Goal: Transaction & Acquisition: Purchase product/service

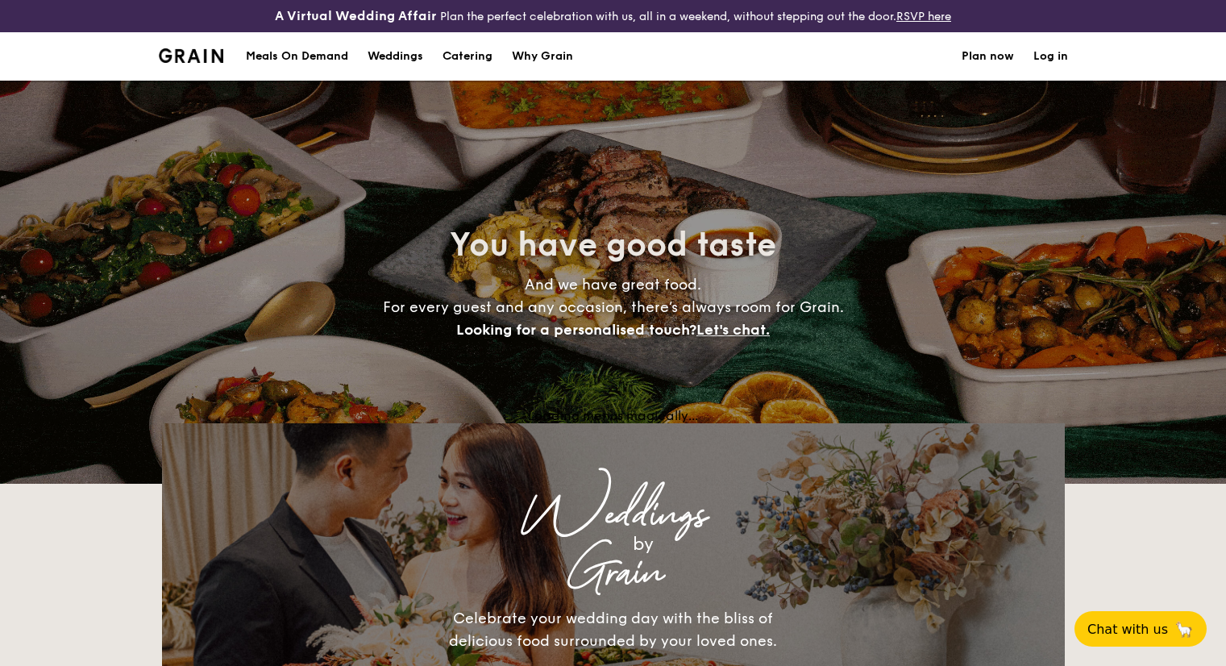
select select
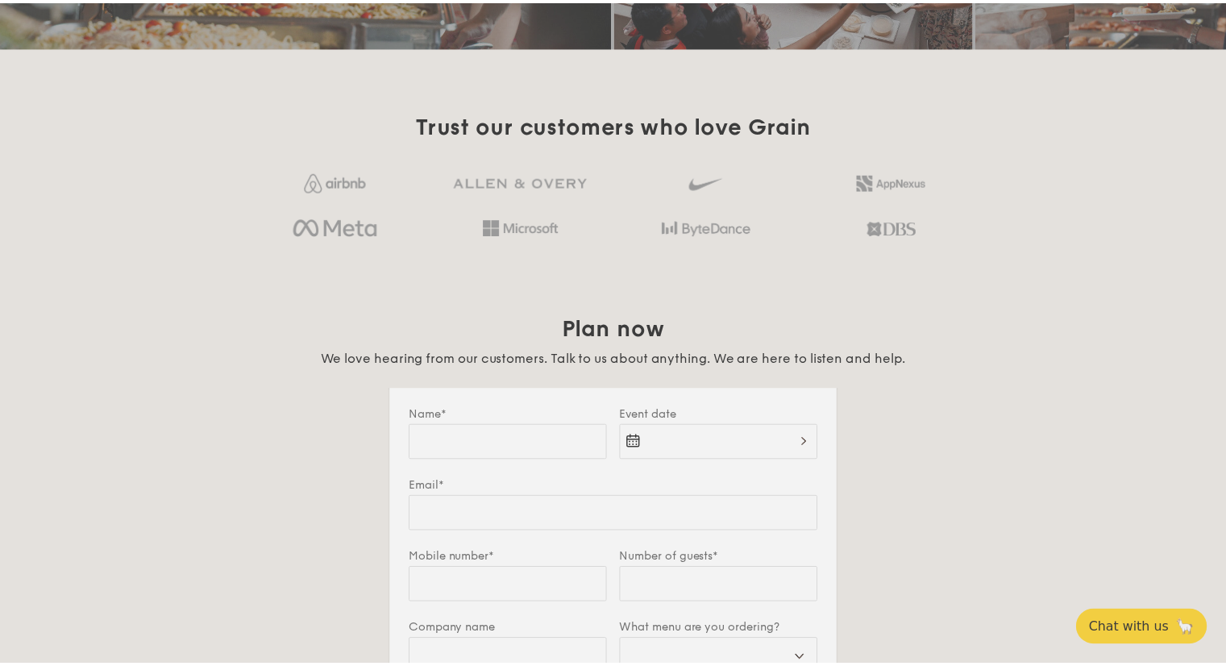
scroll to position [1209, 0]
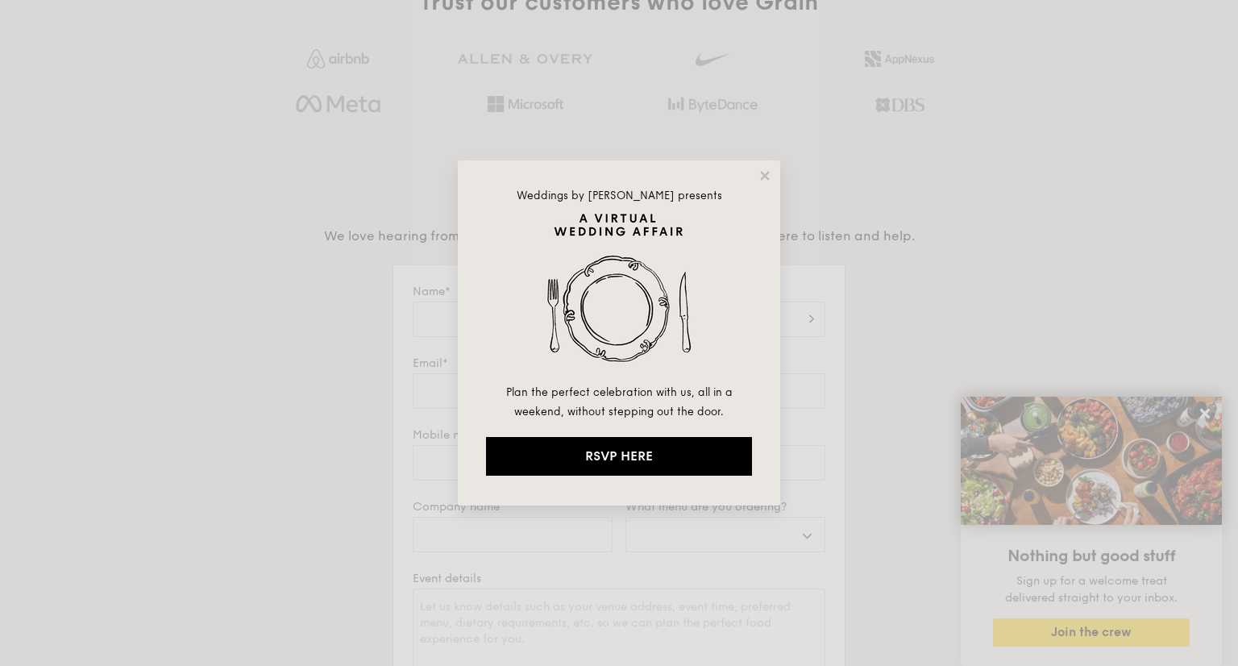
click at [774, 172] on div "Weddings by Grain presents Plan the perfect celebration with us, all in a weeke…" at bounding box center [619, 332] width 322 height 345
click at [761, 182] on div "Weddings by Grain presents Plan the perfect celebration with us, all in a weeke…" at bounding box center [619, 332] width 322 height 345
click at [766, 176] on icon at bounding box center [764, 175] width 9 height 9
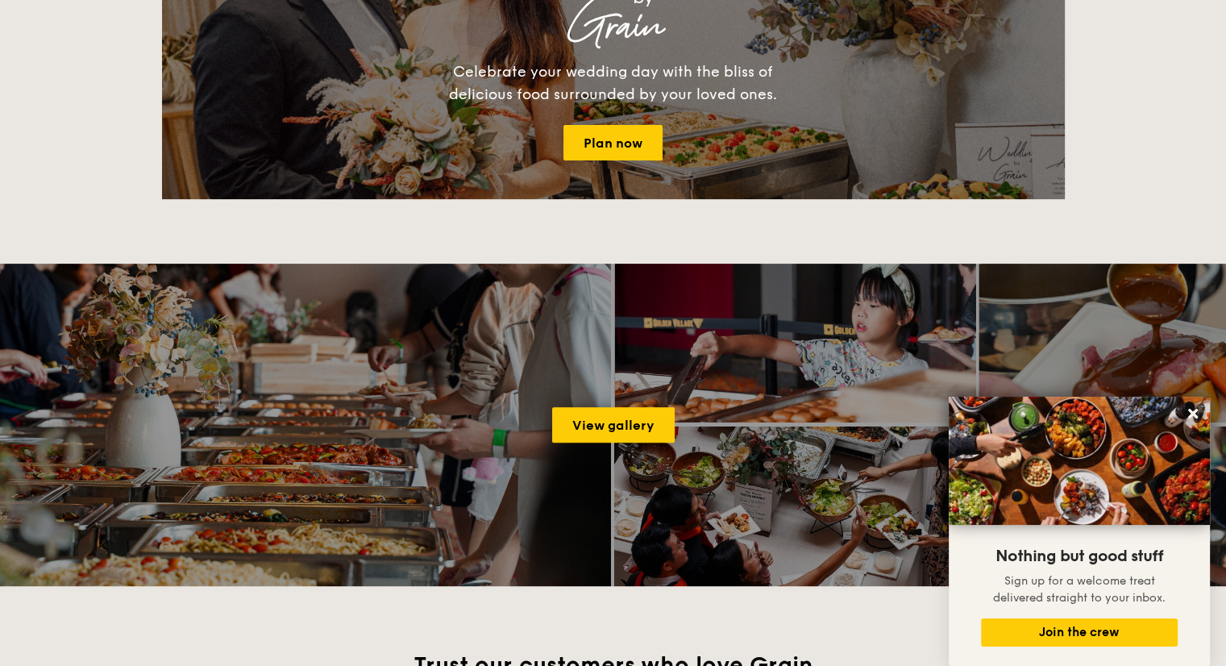
scroll to position [725, 0]
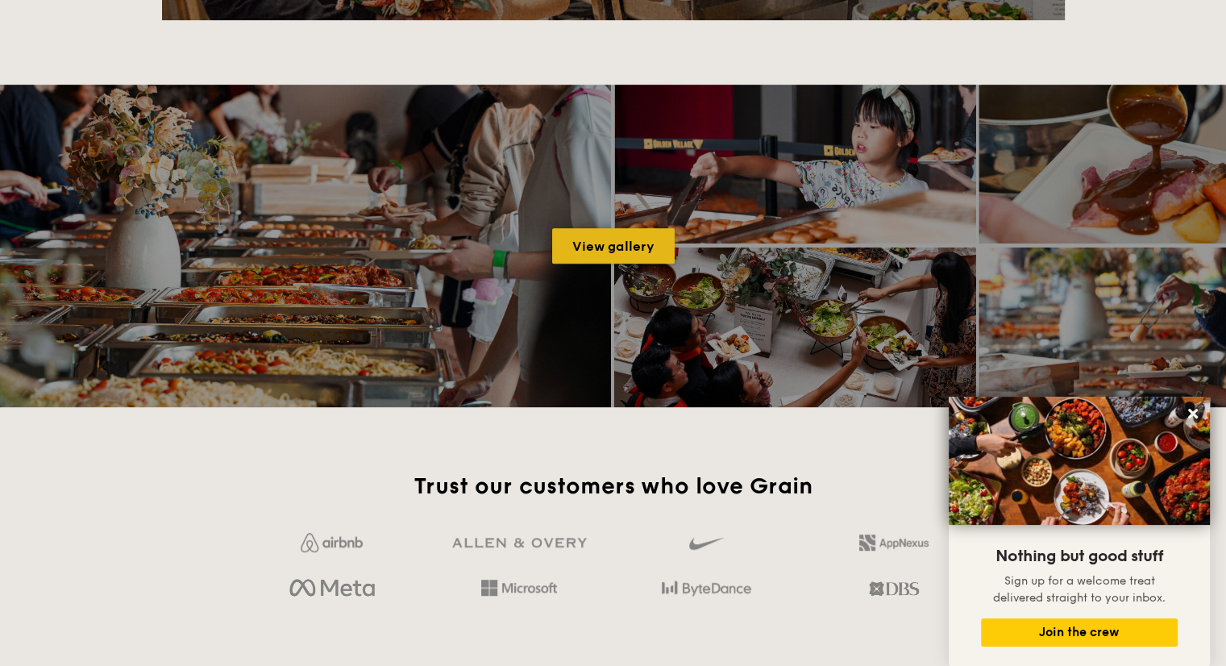
click at [579, 252] on link "View gallery" at bounding box center [613, 245] width 122 height 35
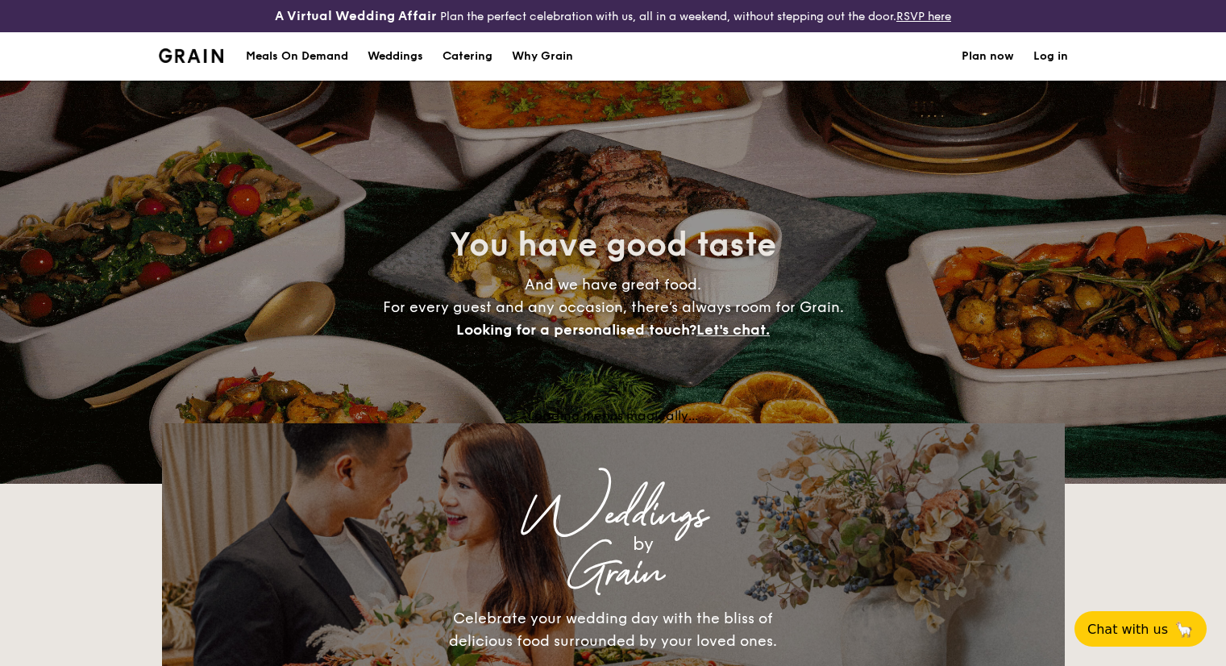
select select
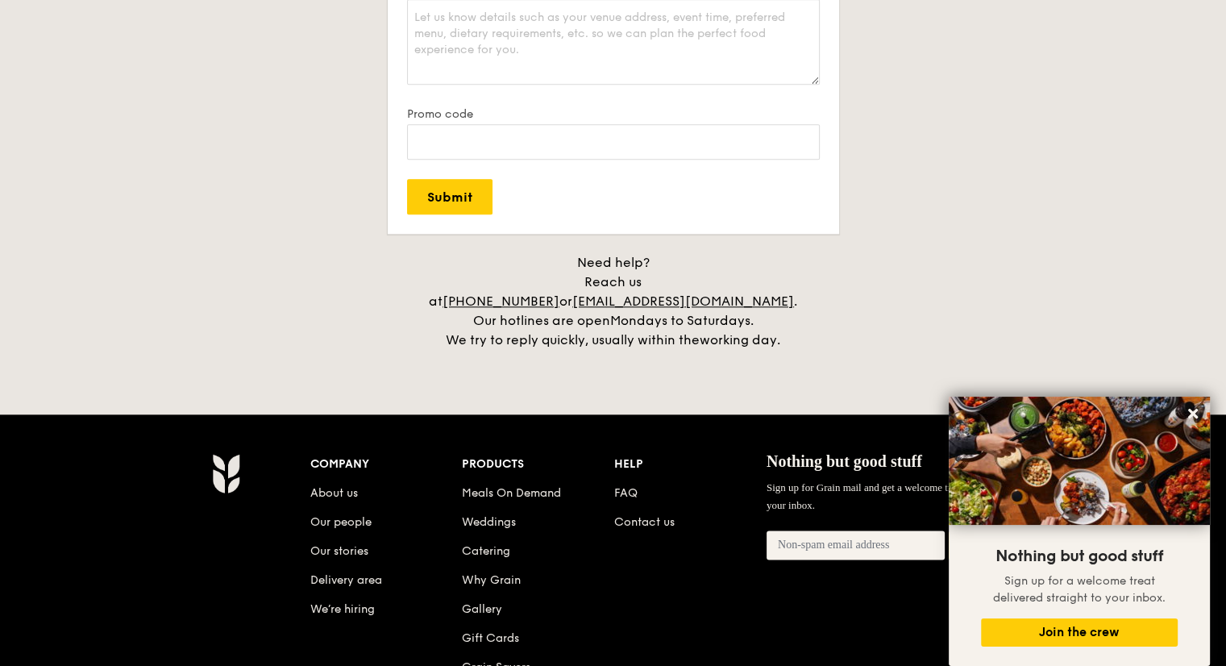
scroll to position [1854, 0]
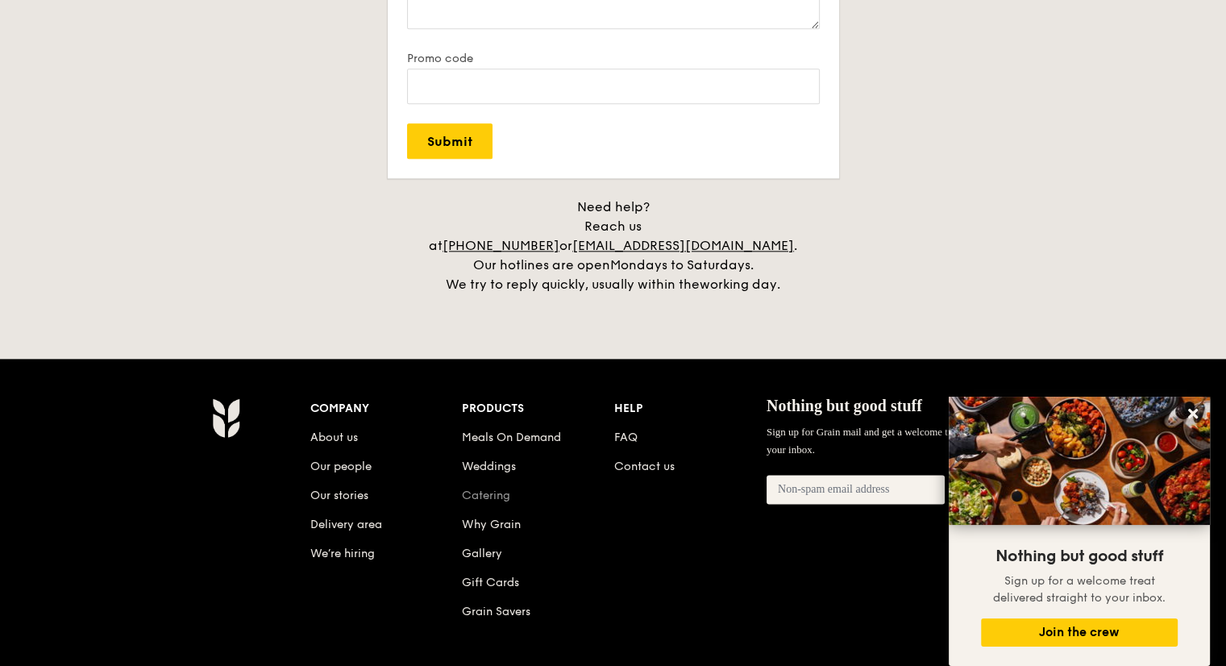
click at [504, 488] on link "Catering" at bounding box center [486, 495] width 48 height 14
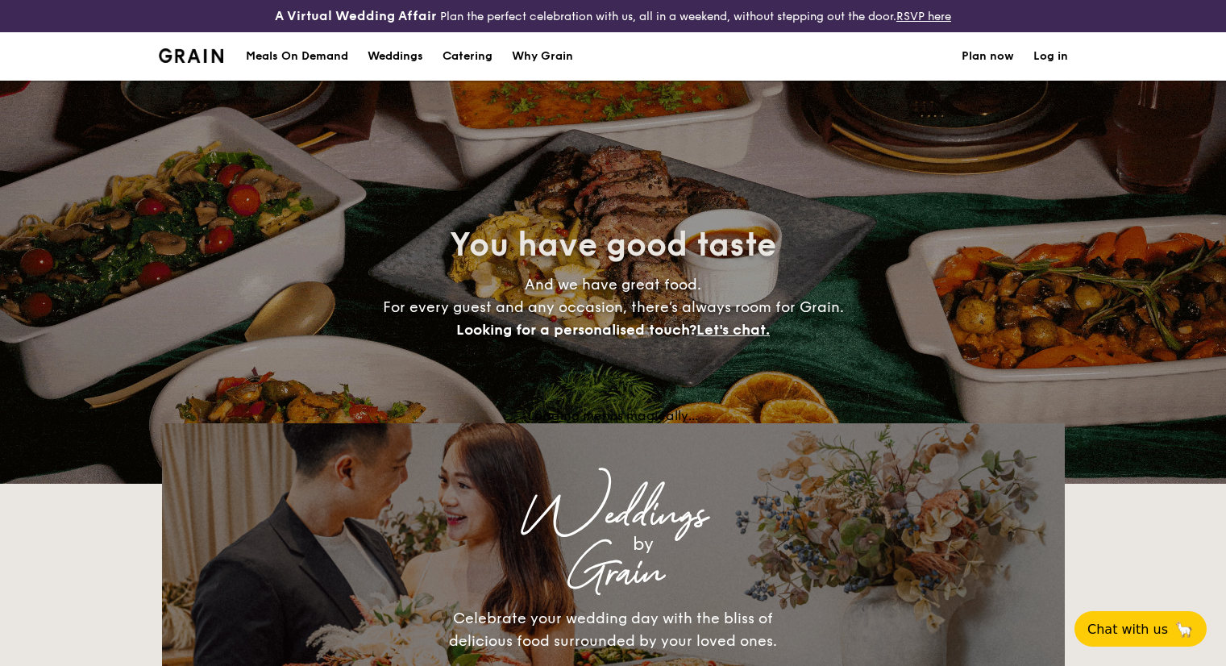
select select
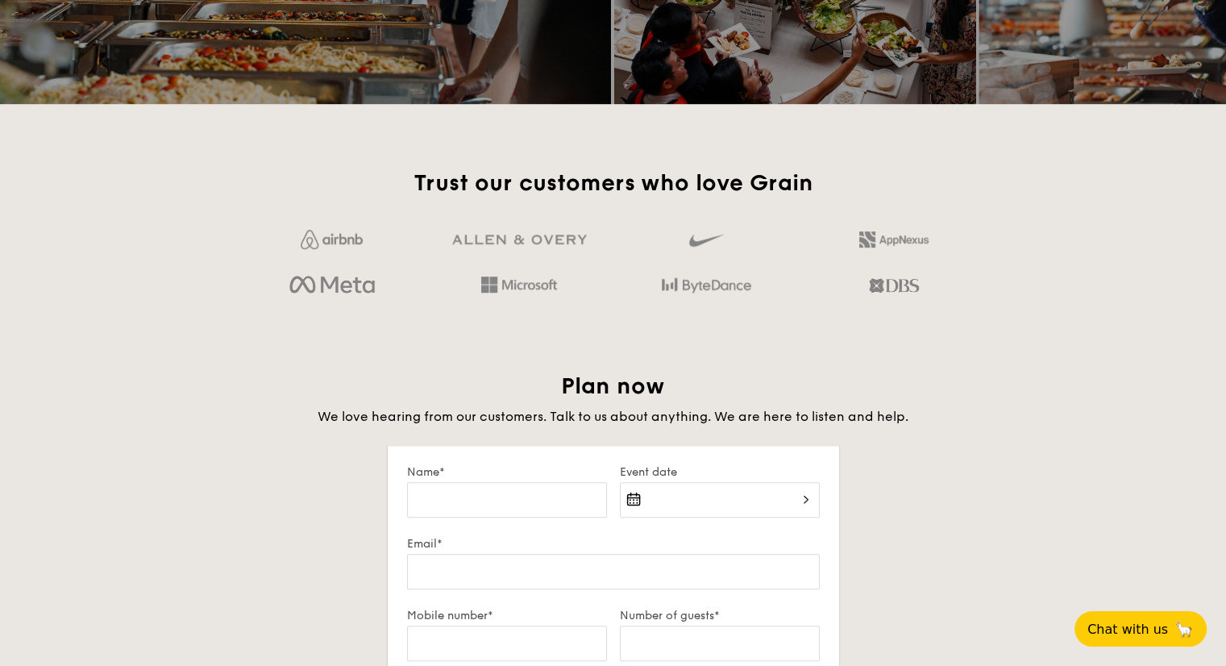
scroll to position [1048, 0]
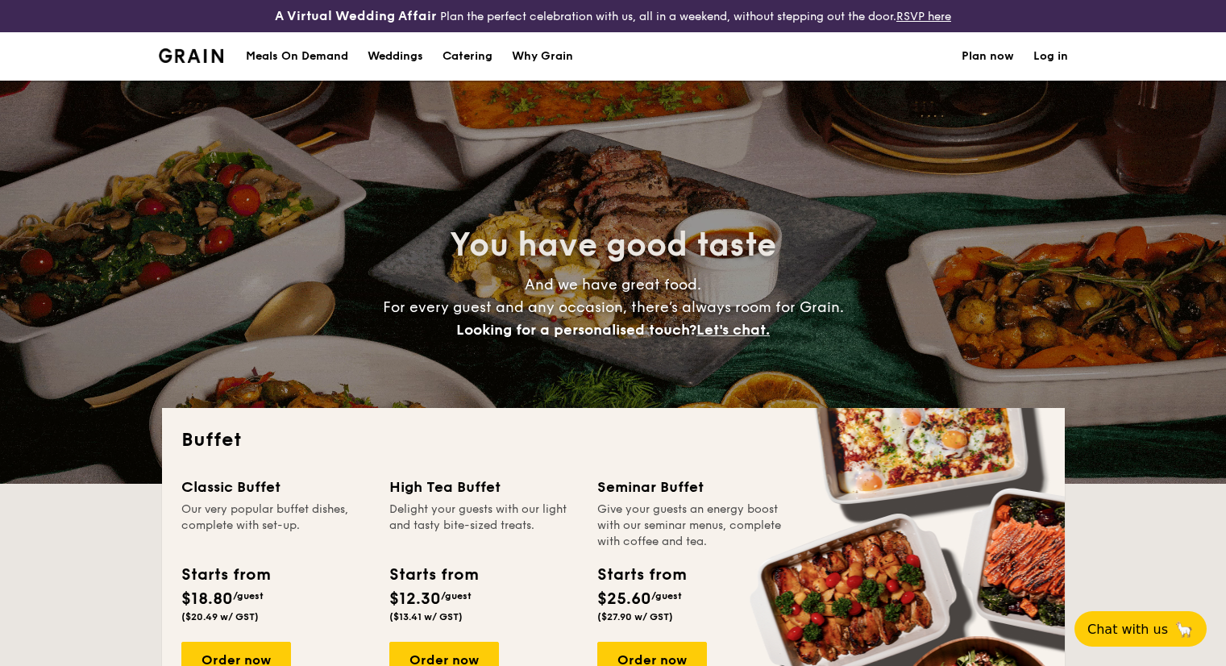
select select
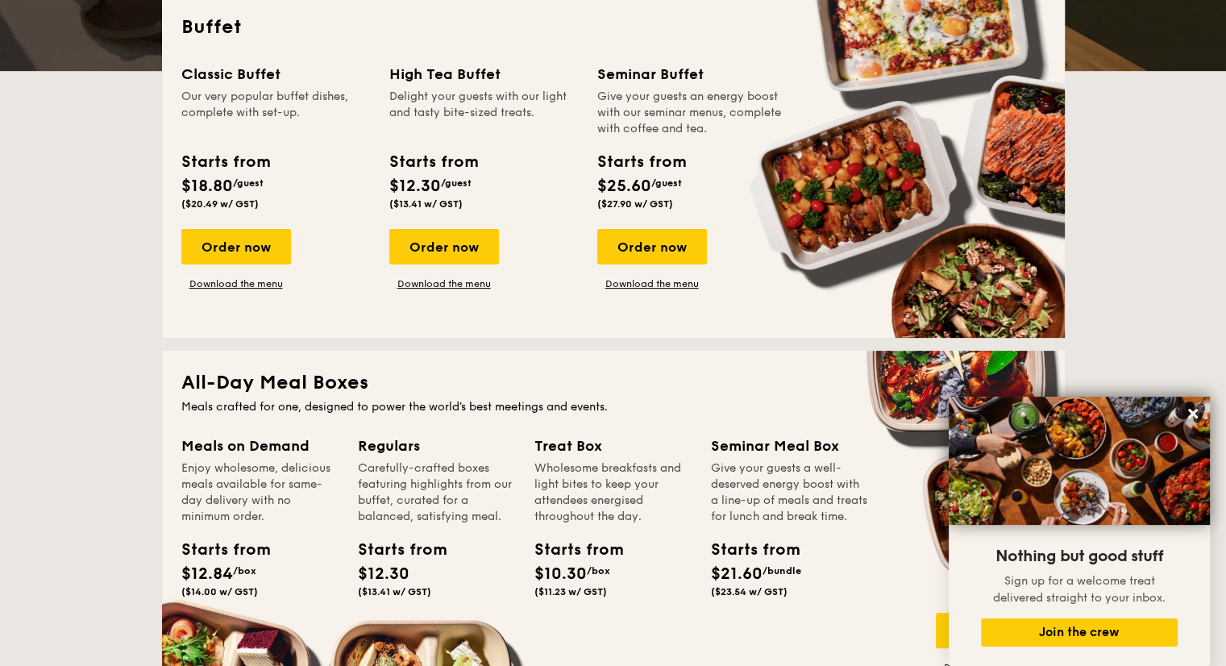
scroll to position [403, 0]
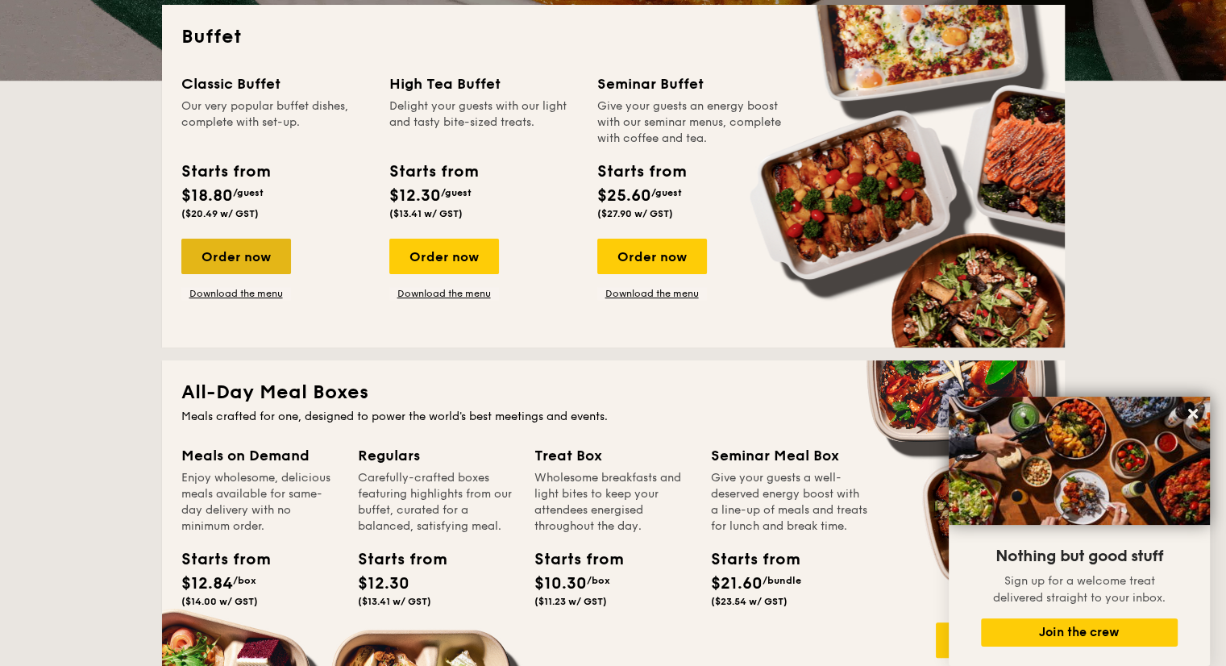
click at [251, 248] on div "Order now" at bounding box center [236, 256] width 110 height 35
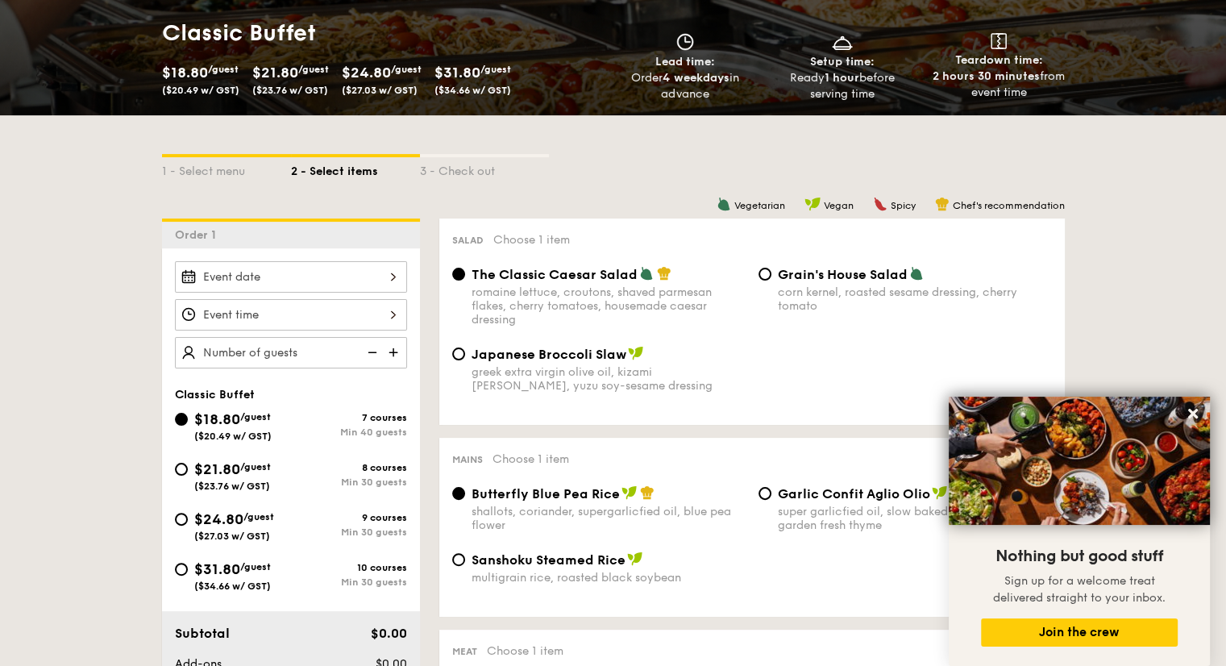
scroll to position [161, 0]
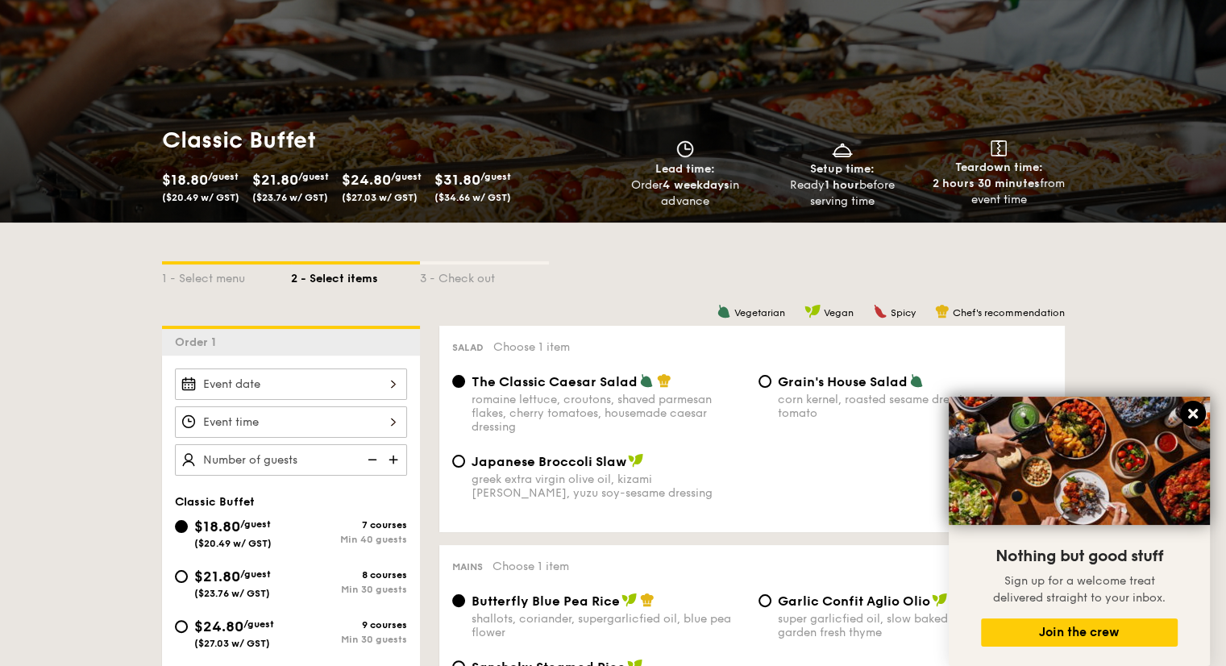
click at [1189, 417] on icon at bounding box center [1193, 414] width 10 height 10
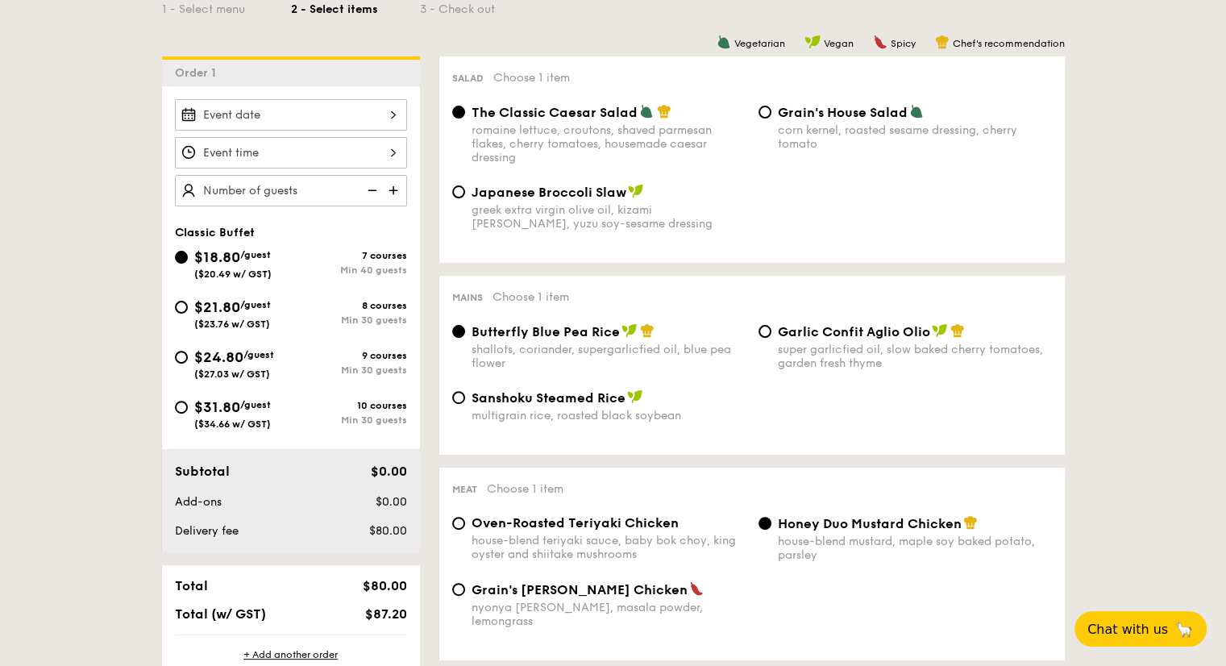
scroll to position [403, 0]
